Goal: Register for event/course

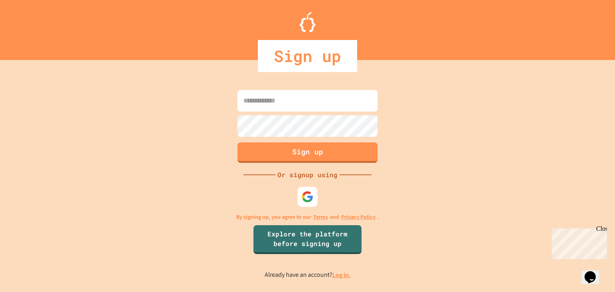
click at [586, 271] on icon "Opens Chat This icon Opens the chat window." at bounding box center [589, 277] width 13 height 13
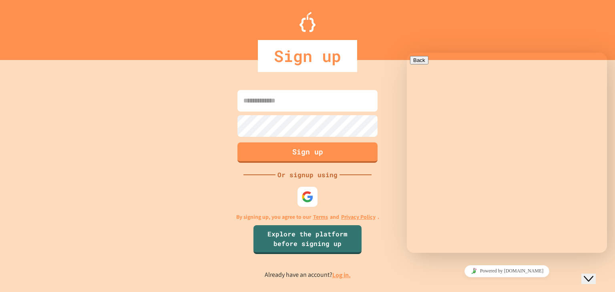
click at [592, 274] on button "Close Chat This icon closes the chat window." at bounding box center [588, 279] width 14 height 10
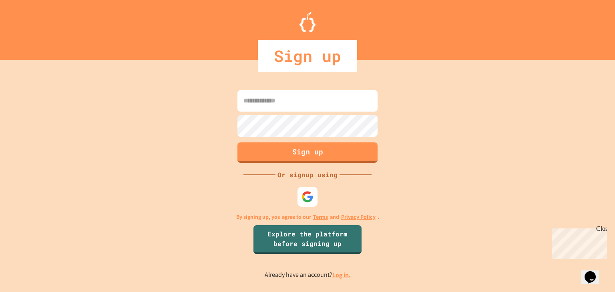
click at [293, 95] on input at bounding box center [307, 101] width 140 height 22
click at [399, 162] on div "Sign up Or signup using By signing up, you agree to our Terms and Privacy Polic…" at bounding box center [307, 184] width 615 height 216
click at [281, 95] on input at bounding box center [307, 101] width 140 height 22
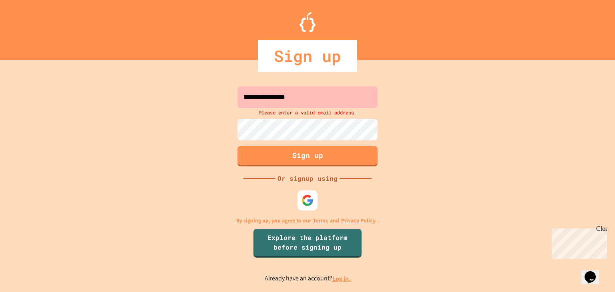
type input "**********"
click at [325, 156] on button "Sign up" at bounding box center [307, 155] width 143 height 21
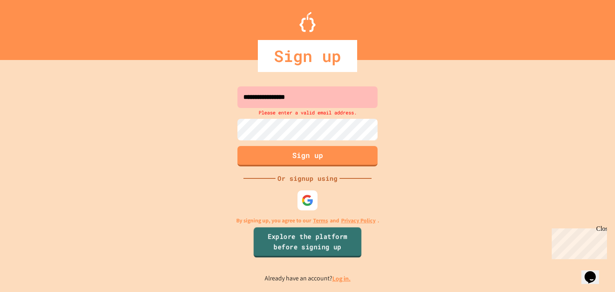
click at [311, 250] on link "Explore the platform before signing up" at bounding box center [307, 242] width 108 height 30
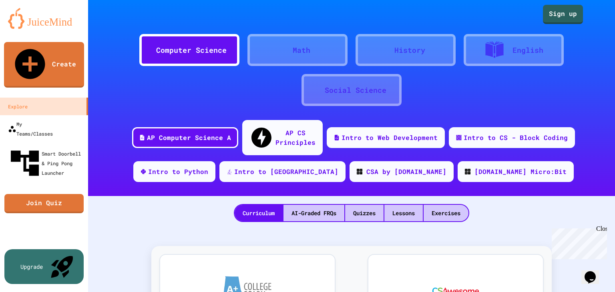
click at [140, 196] on div "Curriculum AI-Graded FRQs Quizzes Lessons Exercises" at bounding box center [351, 209] width 527 height 26
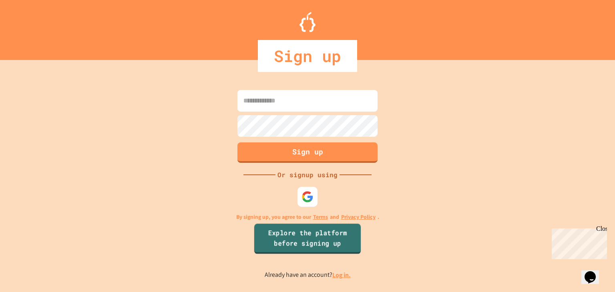
click at [323, 237] on link "Explore the platform before signing up" at bounding box center [307, 239] width 106 height 30
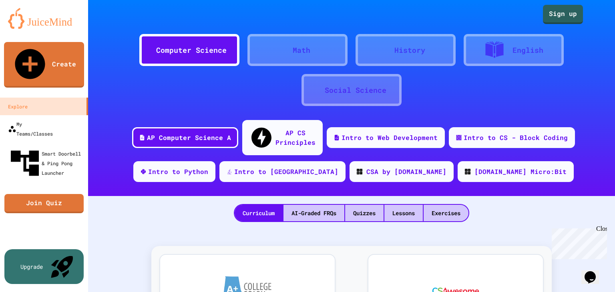
click at [147, 108] on div "Computer Science Math History English Social Science AP Computer Science A AP C…" at bounding box center [351, 98] width 527 height 196
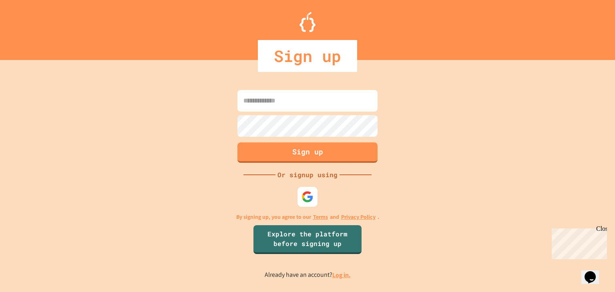
click at [278, 105] on input at bounding box center [307, 101] width 140 height 22
click at [278, 100] on input at bounding box center [307, 101] width 140 height 22
click at [596, 271] on icon "Opens Chat This icon Opens the chat window." at bounding box center [589, 277] width 13 height 13
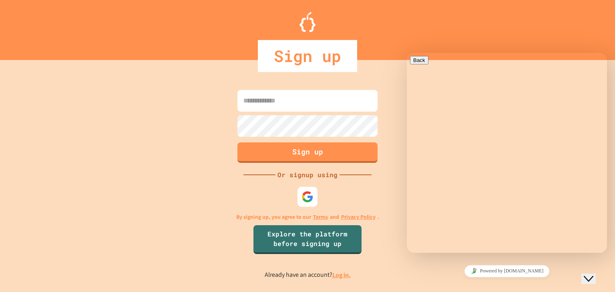
click at [406, 53] on textarea at bounding box center [406, 53] width 0 height 0
type textarea "****"
click at [590, 281] on button "Close Chat This icon closes the chat window." at bounding box center [588, 279] width 14 height 10
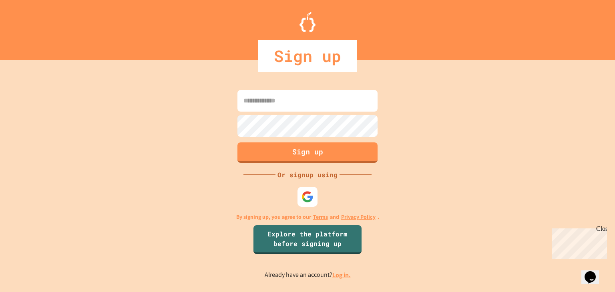
click at [517, 242] on div "Sign up Or signup using By signing up, you agree to our Terms and Privacy Polic…" at bounding box center [307, 184] width 615 height 216
click at [258, 101] on input at bounding box center [307, 101] width 140 height 22
click at [272, 98] on input at bounding box center [307, 101] width 140 height 22
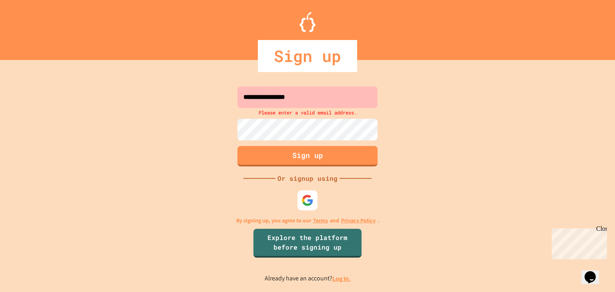
click at [247, 101] on input "**********" at bounding box center [307, 97] width 140 height 22
click at [318, 96] on input "**********" at bounding box center [307, 97] width 140 height 22
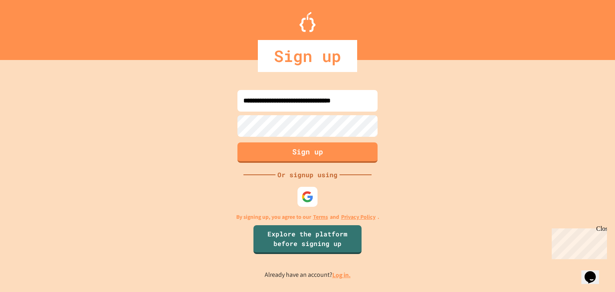
scroll to position [0, 10]
type input "**********"
click at [305, 146] on button "Sign up" at bounding box center [307, 151] width 143 height 21
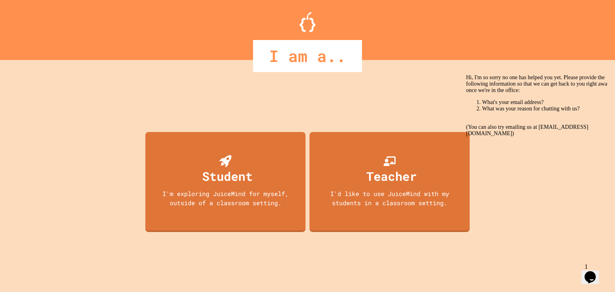
click at [593, 272] on icon "Chat widget" at bounding box center [589, 277] width 11 height 12
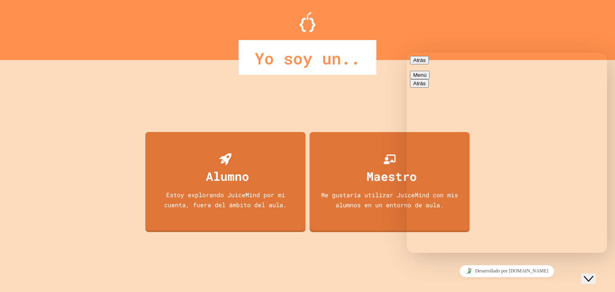
click at [349, 262] on div "Alumno Estoy explorando JuiceMind por mi cuenta, fuera del ámbito del aula. Mae…" at bounding box center [307, 184] width 328 height 216
click at [128, 58] on div "Yo soy un.." at bounding box center [307, 57] width 615 height 35
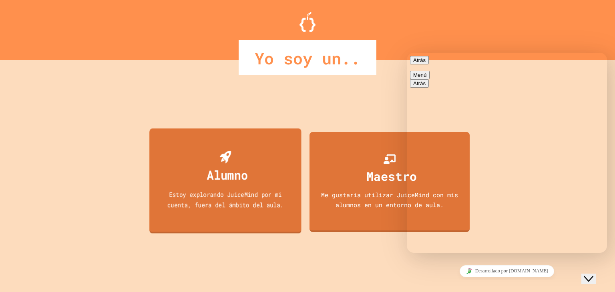
click at [217, 183] on font "Alumno" at bounding box center [226, 175] width 41 height 16
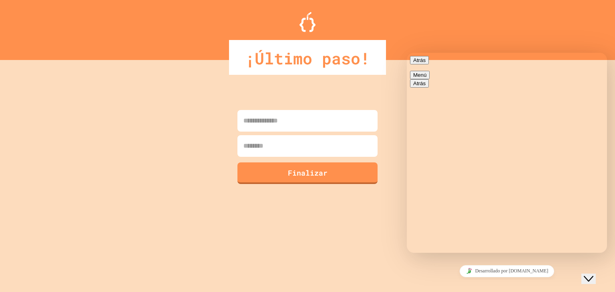
click at [274, 128] on input at bounding box center [307, 121] width 140 height 22
type input "********"
click at [272, 146] on input at bounding box center [307, 146] width 140 height 22
type input "**********"
click at [299, 171] on font "Finalizar" at bounding box center [307, 172] width 40 height 10
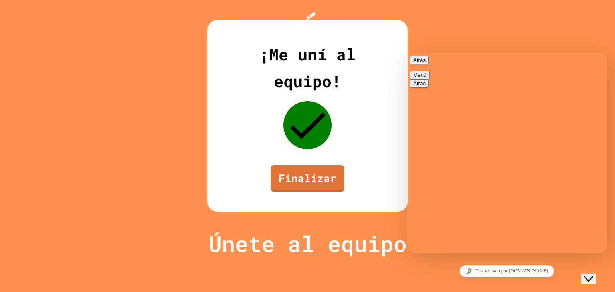
click at [420, 64] on button "Atrás" at bounding box center [419, 60] width 19 height 8
click at [321, 185] on font "Finalizar" at bounding box center [307, 177] width 58 height 14
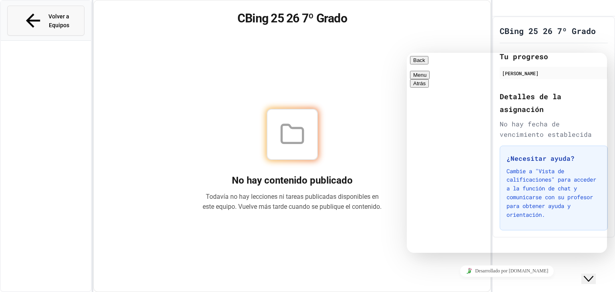
click at [69, 14] on font "Volver a Equipos" at bounding box center [58, 20] width 21 height 15
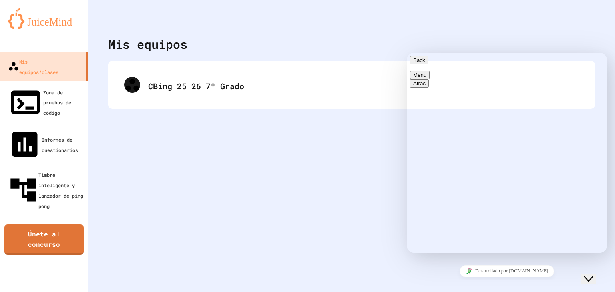
click at [421, 64] on button "Back" at bounding box center [419, 60] width 18 height 8
click at [594, 274] on button "Close Chat This icon closes the chat window." at bounding box center [588, 279] width 14 height 10
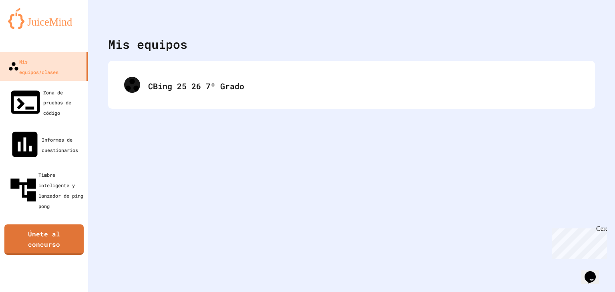
click at [587, 272] on icon "Opens Chat This icon Opens the chat window." at bounding box center [589, 277] width 13 height 13
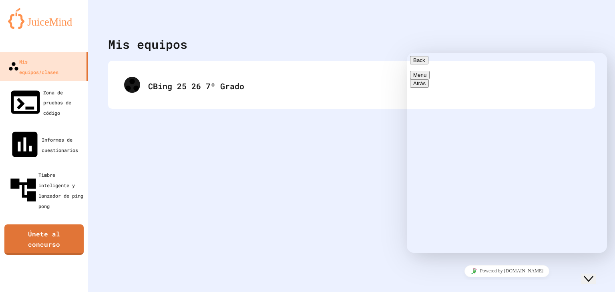
click at [406, 53] on textarea "****" at bounding box center [406, 53] width 0 height 0
click at [31, 228] on font "Únete al concurso" at bounding box center [44, 238] width 32 height 20
click at [420, 63] on button "Back" at bounding box center [419, 60] width 18 height 8
click at [225, 142] on div "Mis equipos CBing 25 26 7º Grado" at bounding box center [351, 146] width 527 height 292
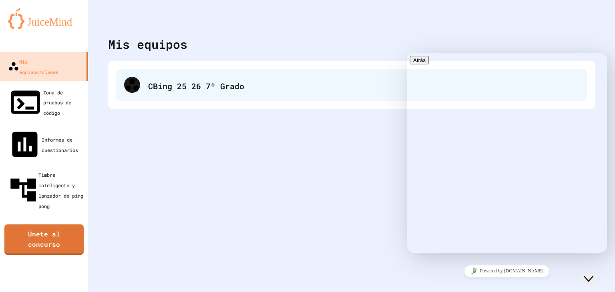
click at [243, 72] on div "CBing 25 26 7º Grado" at bounding box center [351, 85] width 471 height 32
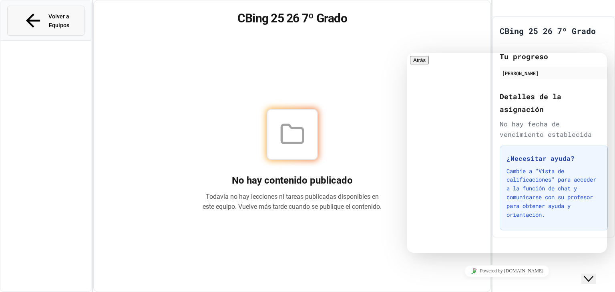
click at [22, 12] on icon at bounding box center [32, 20] width 21 height 21
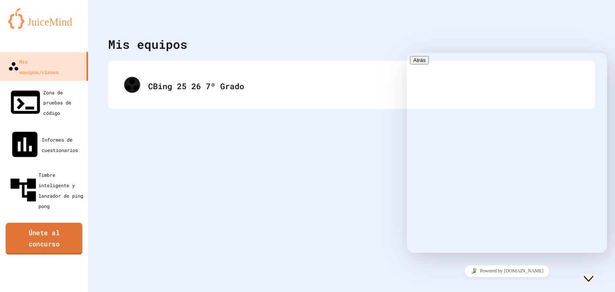
click at [27, 227] on font "Únete al concurso" at bounding box center [43, 238] width 61 height 22
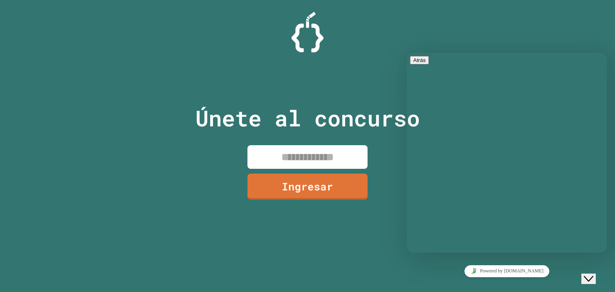
click at [298, 156] on input at bounding box center [307, 157] width 120 height 24
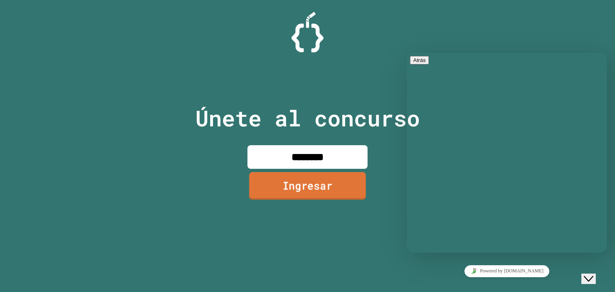
type input "********"
click at [347, 185] on link "Ingresar" at bounding box center [307, 186] width 116 height 28
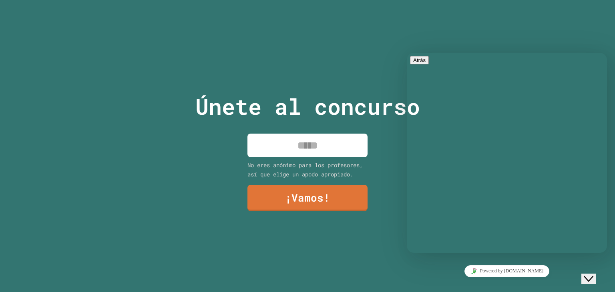
click at [315, 144] on input at bounding box center [307, 146] width 120 height 24
type input "*********"
click at [314, 200] on font "¡Vamos!" at bounding box center [306, 197] width 45 height 14
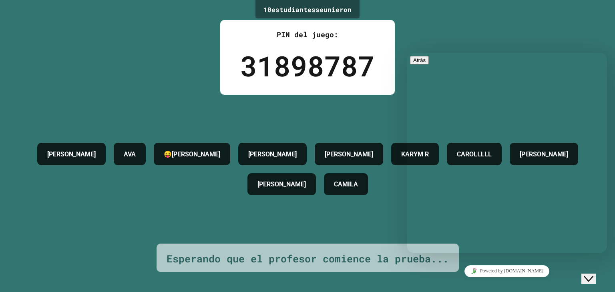
click at [322, 113] on div "[PERSON_NAME][PERSON_NAME] R [PERSON_NAME]" at bounding box center [307, 169] width 575 height 149
click at [593, 274] on icon "Close Chat This icon closes the chat window." at bounding box center [588, 279] width 10 height 10
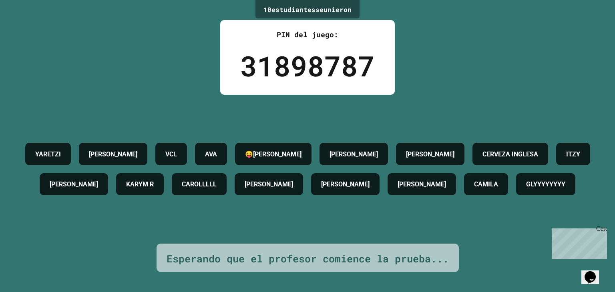
click at [216, 180] on font "CAROLLLLL" at bounding box center [199, 184] width 35 height 8
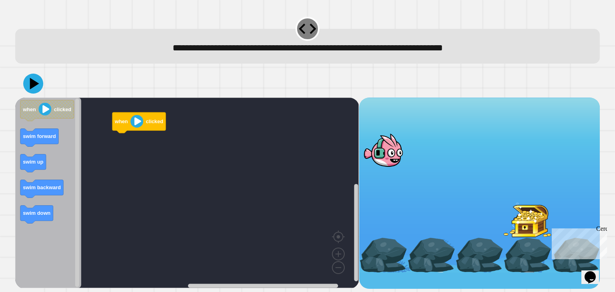
click at [294, 58] on div "**********" at bounding box center [307, 46] width 584 height 35
click at [392, 156] on div at bounding box center [383, 150] width 48 height 35
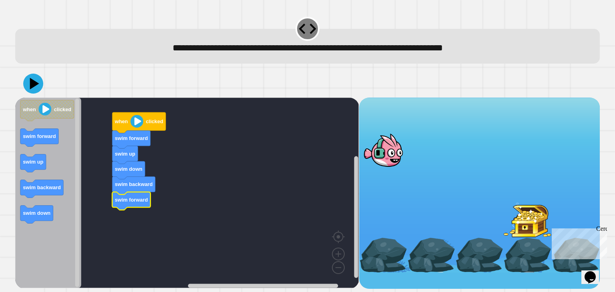
click at [512, 218] on div at bounding box center [527, 219] width 48 height 35
click at [374, 146] on div at bounding box center [383, 150] width 48 height 35
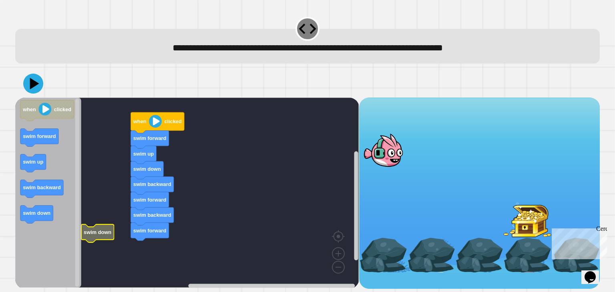
click at [89, 234] on text "swim down" at bounding box center [98, 232] width 28 height 6
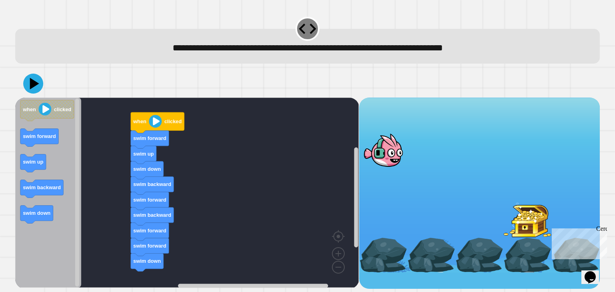
click at [87, 128] on div "when clicked swim forward swim up swim down swim backward swim forward swim bac…" at bounding box center [186, 193] width 343 height 191
click at [103, 160] on div "when clicked swim forward swim up swim down swim backward swim forward swim bac…" at bounding box center [186, 193] width 343 height 191
click at [348, 255] on rect "Espacio de trabajo de Blockly" at bounding box center [186, 193] width 343 height 190
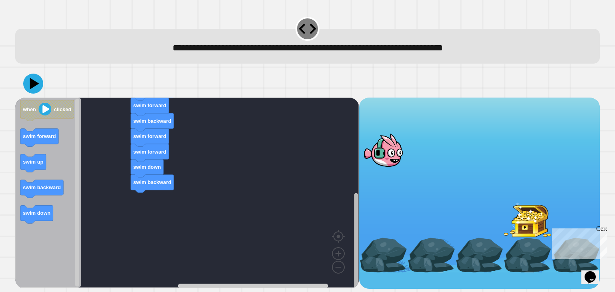
click at [355, 278] on rect "Espacio de trabajo de Blockly" at bounding box center [356, 241] width 4 height 96
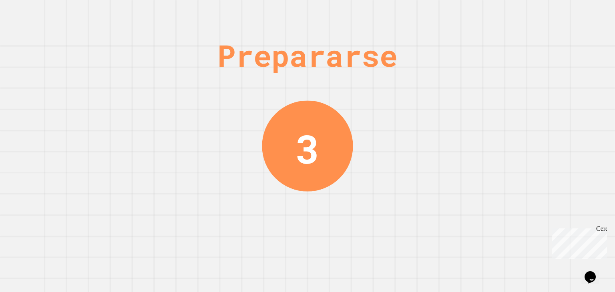
click at [274, 96] on div "Prepararse 3" at bounding box center [307, 146] width 615 height 292
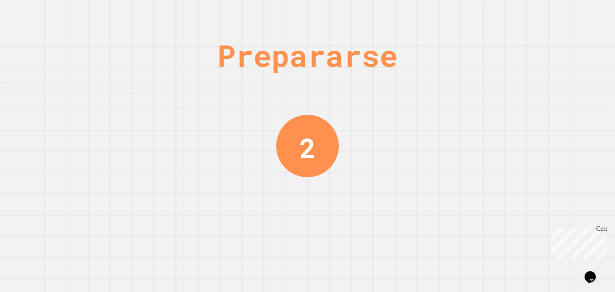
click at [274, 96] on div "Prepararse 2" at bounding box center [307, 146] width 615 height 292
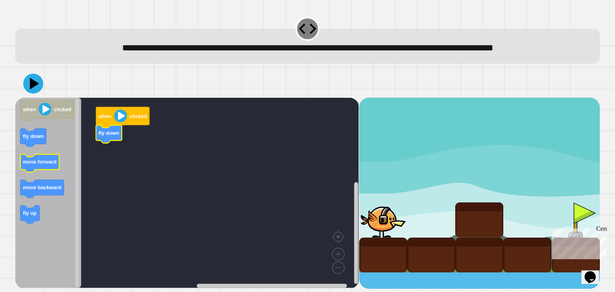
click at [47, 174] on icon "when clicked fly down move forward move backward fly up" at bounding box center [48, 193] width 66 height 190
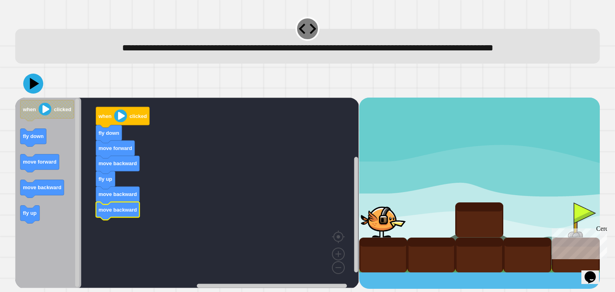
click at [174, 222] on rect "Espacio de trabajo de Blockly" at bounding box center [186, 193] width 343 height 190
click at [39, 96] on icon at bounding box center [33, 84] width 24 height 24
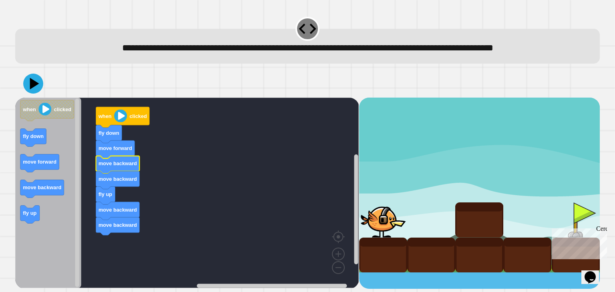
click at [120, 166] on text "move backward" at bounding box center [117, 163] width 38 height 6
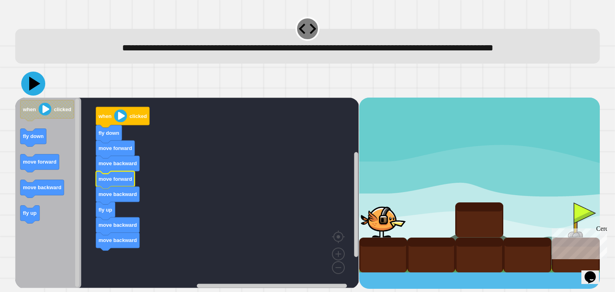
click at [30, 96] on icon at bounding box center [33, 84] width 24 height 24
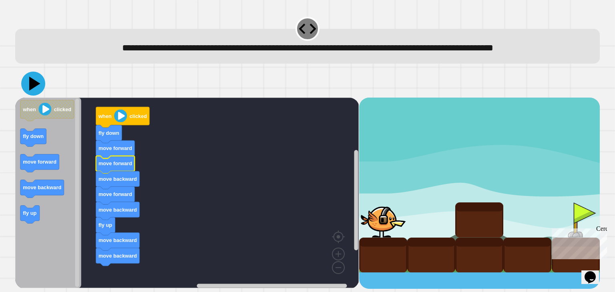
click at [36, 96] on icon at bounding box center [33, 84] width 24 height 24
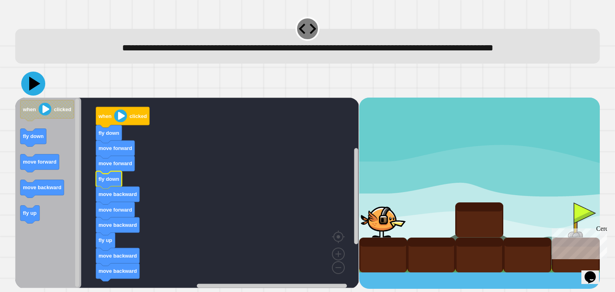
click at [24, 96] on icon at bounding box center [33, 84] width 24 height 24
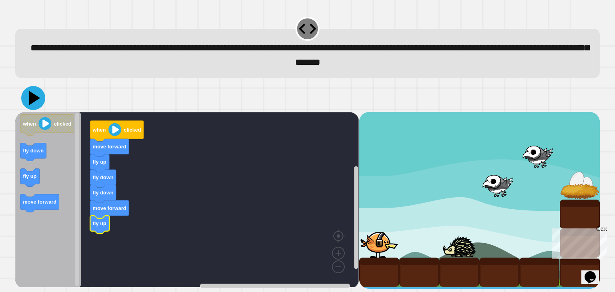
click at [33, 106] on icon at bounding box center [33, 98] width 24 height 24
click at [317, 208] on rect "Espacio de trabajo de Blockly" at bounding box center [186, 199] width 343 height 175
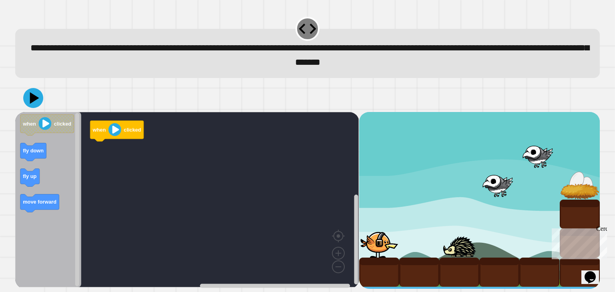
click at [55, 152] on icon "Espacio de trabajo de Blockly" at bounding box center [48, 199] width 66 height 175
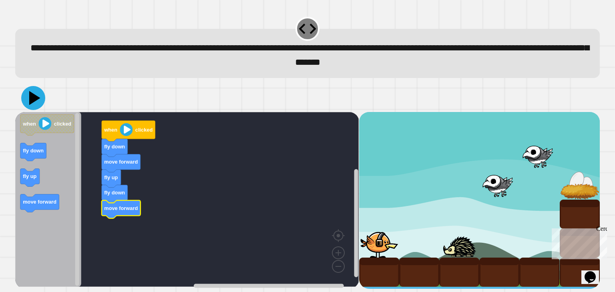
click at [39, 94] on icon at bounding box center [33, 98] width 24 height 24
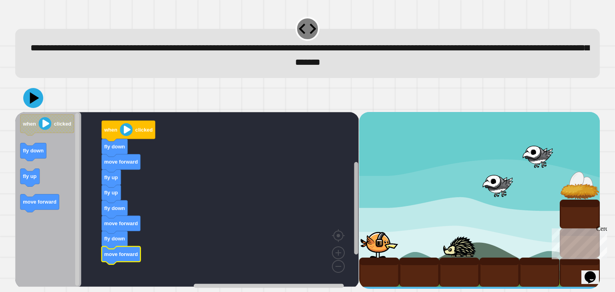
click at [356, 251] on g "Espacio de trabajo de Blockly" at bounding box center [356, 204] width 6 height 168
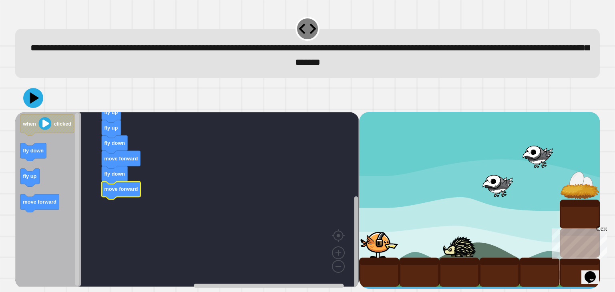
click at [343, 289] on div "when clicked fly down move forward fly up fly up fly down move forward fly down…" at bounding box center [307, 186] width 590 height 211
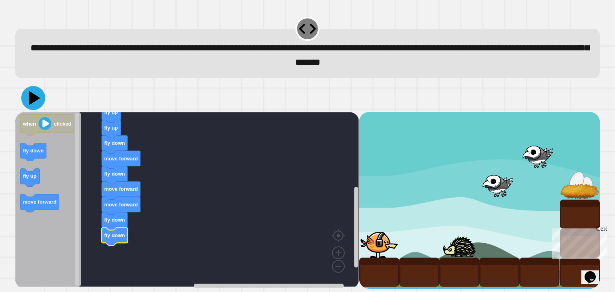
click at [30, 100] on icon at bounding box center [34, 98] width 11 height 14
click at [596, 276] on icon "Opens Chat This icon Opens the chat window." at bounding box center [589, 277] width 13 height 13
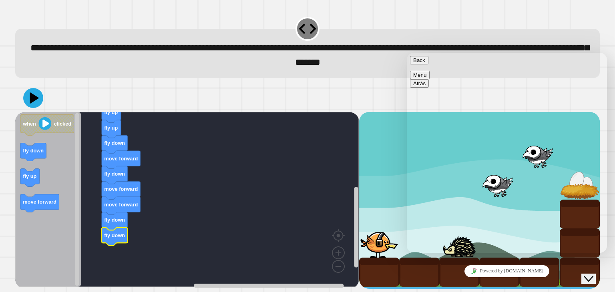
click at [406, 53] on textarea "****" at bounding box center [406, 53] width 0 height 0
type textarea "**"
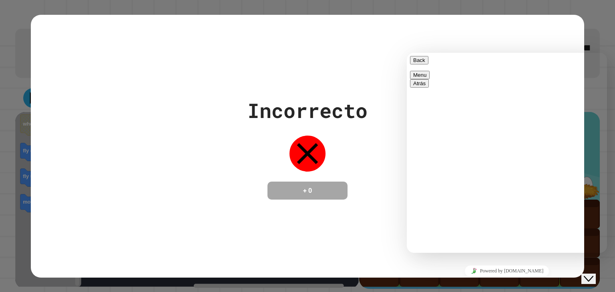
type textarea "******"
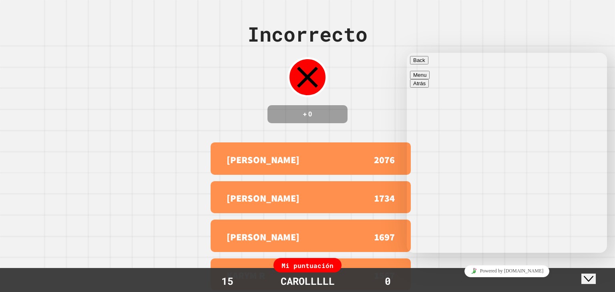
click at [414, 64] on button "Back" at bounding box center [419, 60] width 18 height 8
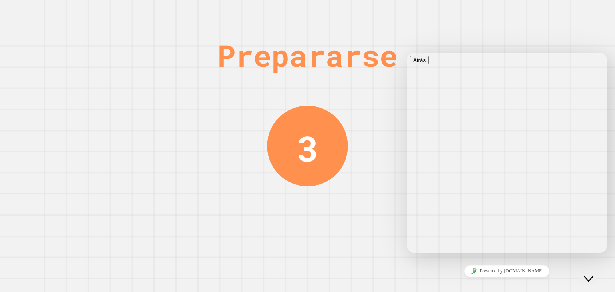
click at [603, 263] on div "Close Chat This icon closes the chat window." at bounding box center [593, 263] width 19 height 0
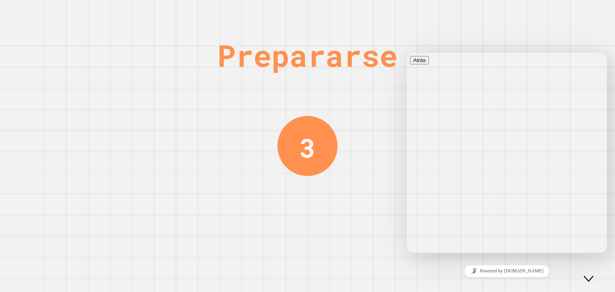
click at [593, 276] on icon "Close Chat This icon closes the chat window." at bounding box center [588, 279] width 10 height 10
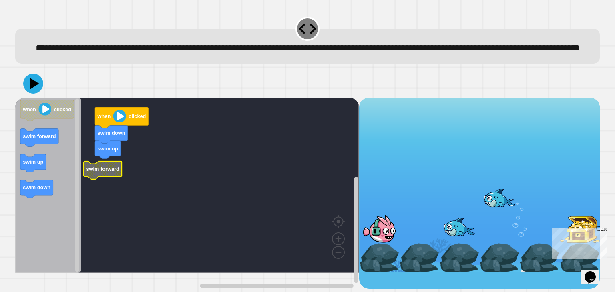
click at [110, 172] on text "swim forward" at bounding box center [102, 169] width 33 height 6
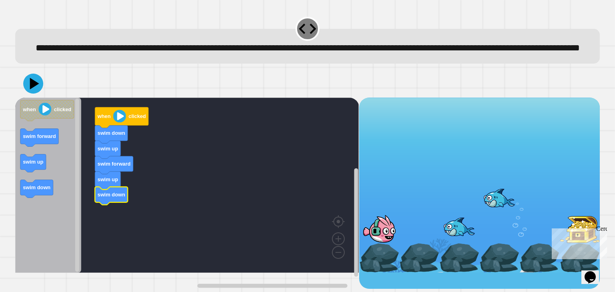
click at [121, 198] on text "swim down" at bounding box center [112, 195] width 28 height 6
click at [122, 198] on text "swim down" at bounding box center [112, 195] width 28 height 6
click at [226, 184] on rect "Espacio de trabajo de Blockly" at bounding box center [186, 185] width 343 height 175
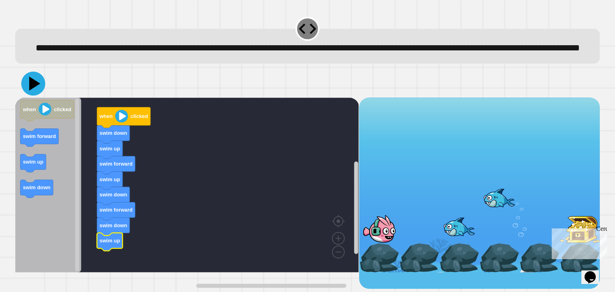
click at [37, 96] on icon at bounding box center [33, 84] width 24 height 24
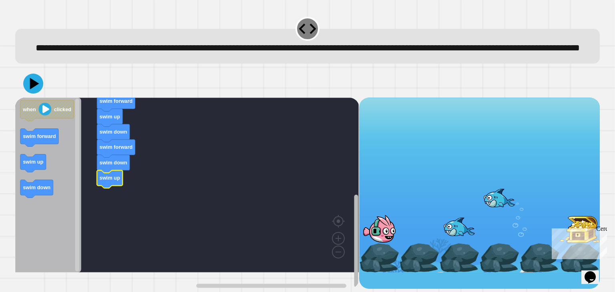
click at [371, 237] on div "when clicked swim down swim up swim forward swim up swim down swim forward swim…" at bounding box center [307, 193] width 584 height 191
click at [110, 226] on icon "Espacio de trabajo de Blockly" at bounding box center [116, 217] width 26 height 18
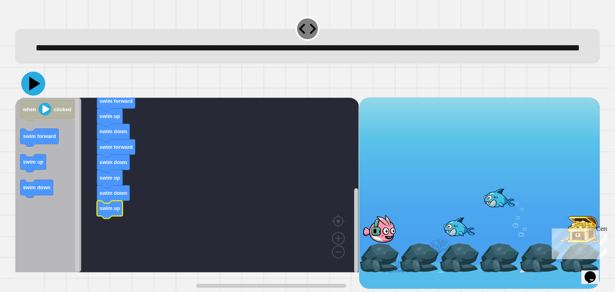
click at [33, 91] on icon at bounding box center [34, 84] width 11 height 14
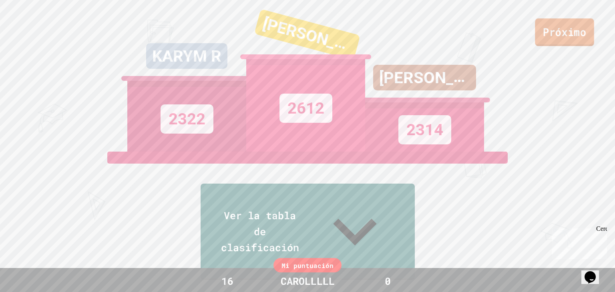
click at [546, 31] on font "Próximo" at bounding box center [565, 31] width 44 height 14
